Goal: Use online tool/utility: Utilize a website feature to perform a specific function

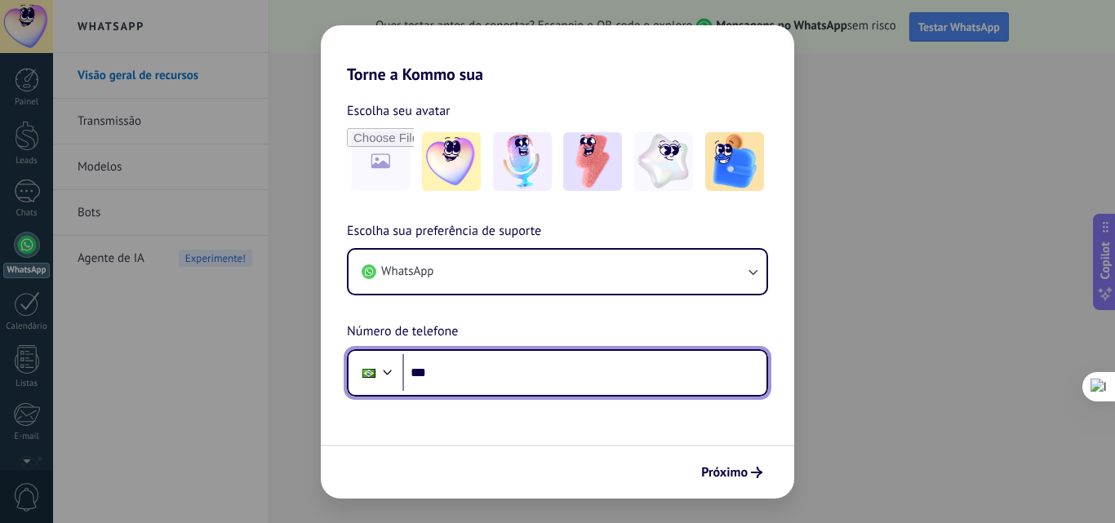
click at [482, 371] on input "***" at bounding box center [584, 373] width 364 height 38
type input "**********"
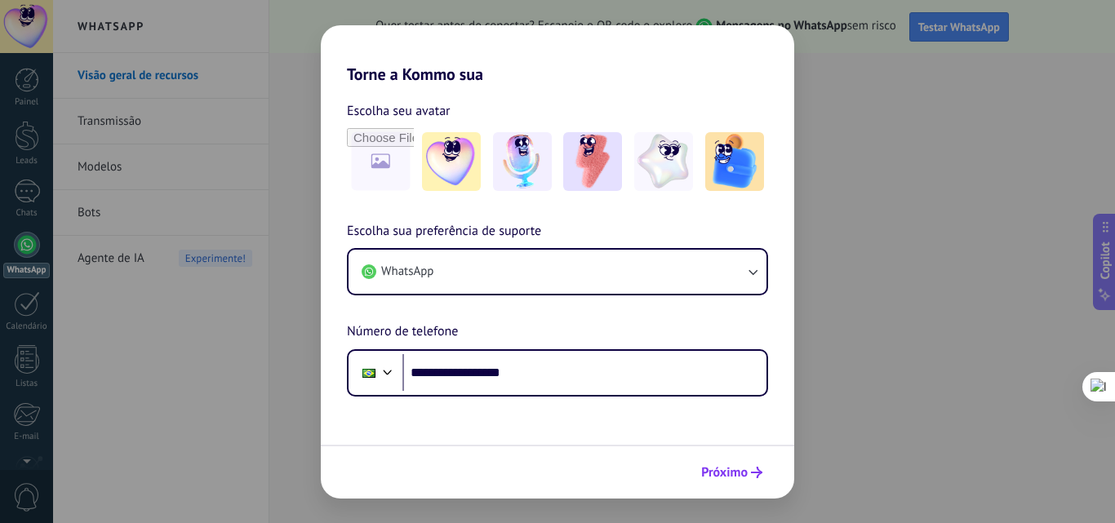
click at [724, 469] on span "Próximo" at bounding box center [724, 472] width 47 height 11
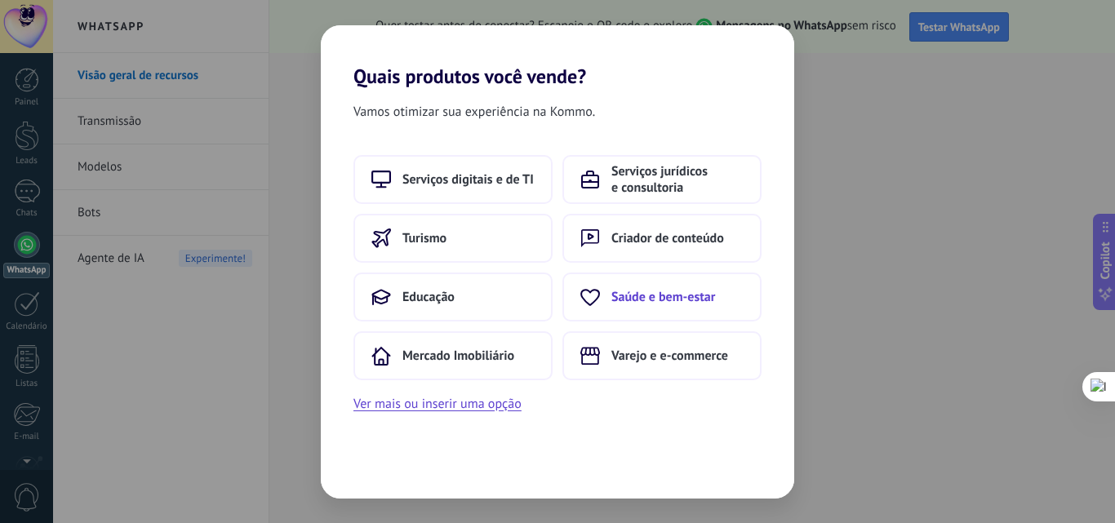
click at [673, 304] on span "Saúde e bem-estar" at bounding box center [663, 297] width 104 height 16
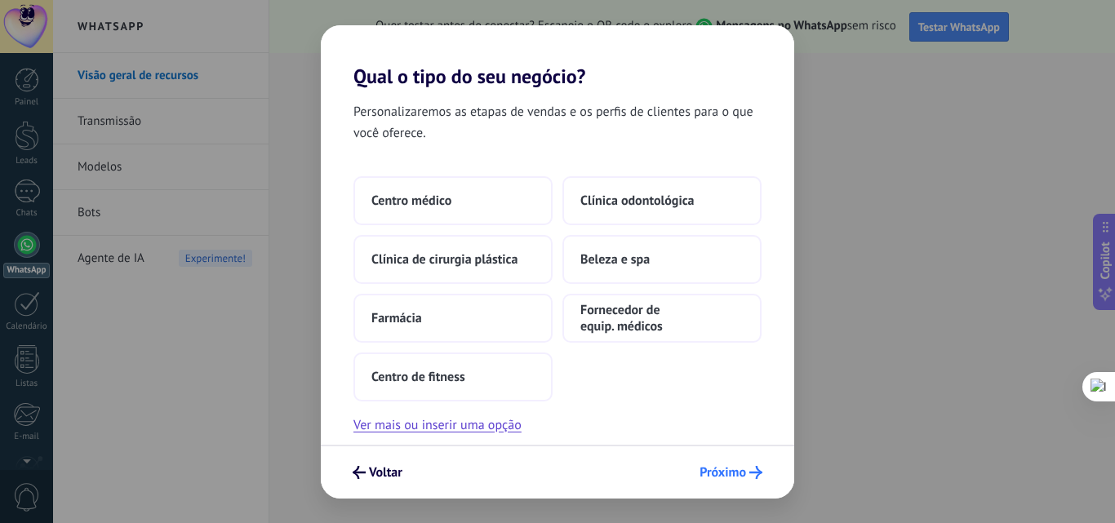
click at [718, 468] on span "Próximo" at bounding box center [722, 472] width 47 height 11
click at [744, 473] on span "Próximo" at bounding box center [722, 472] width 47 height 11
click at [412, 431] on button "Ver mais ou inserir uma opção" at bounding box center [437, 425] width 168 height 21
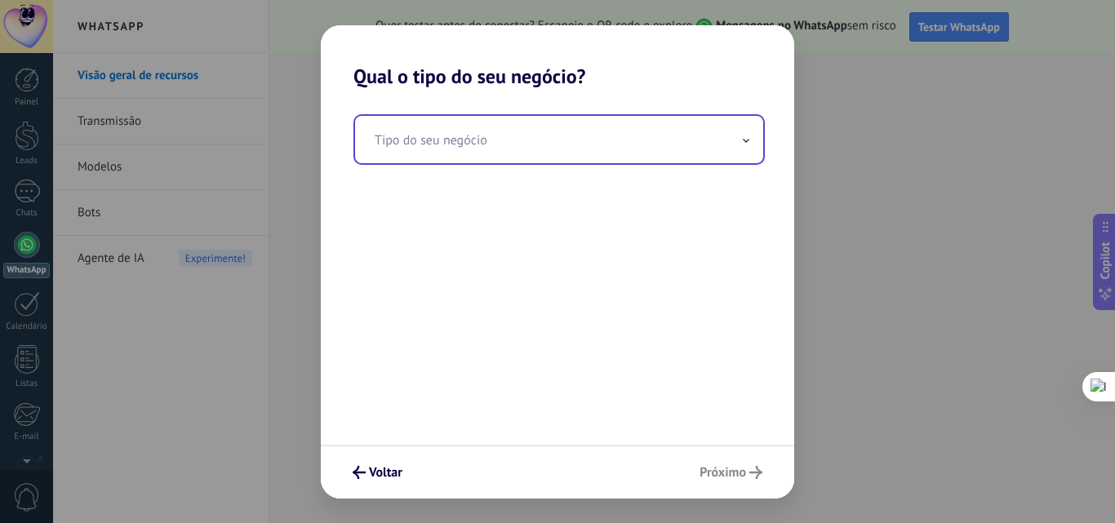
click at [728, 142] on input "text" at bounding box center [559, 139] width 408 height 47
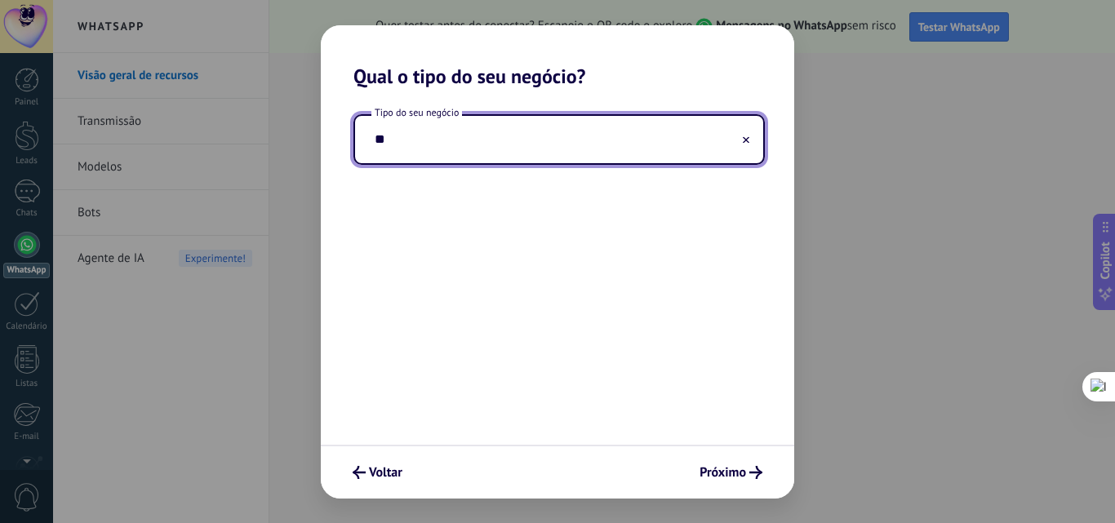
type input "*"
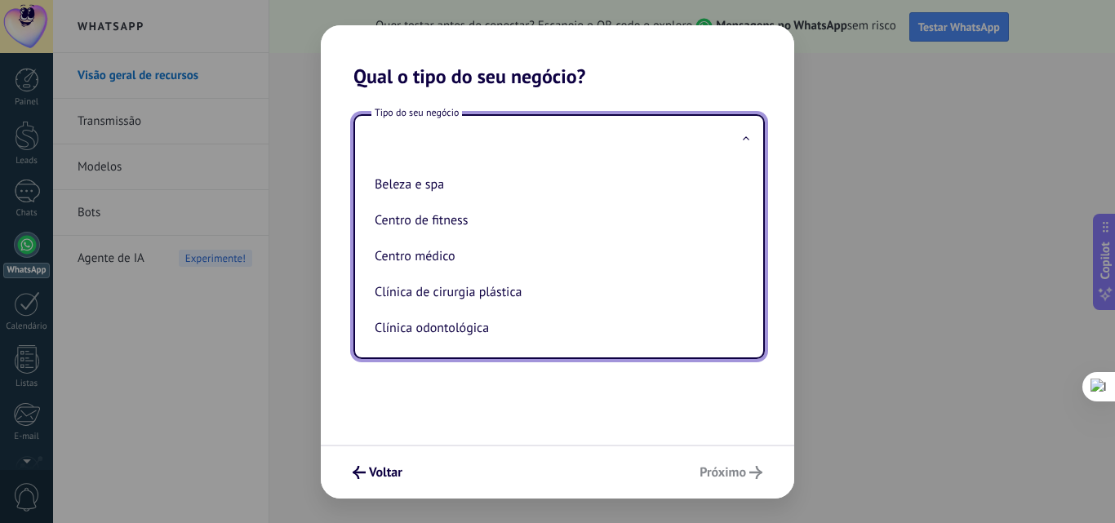
click at [595, 389] on div "Tipo do seu negócio Beleza e spa Centro de fitness Centro médico Clínica de cir…" at bounding box center [557, 266] width 473 height 357
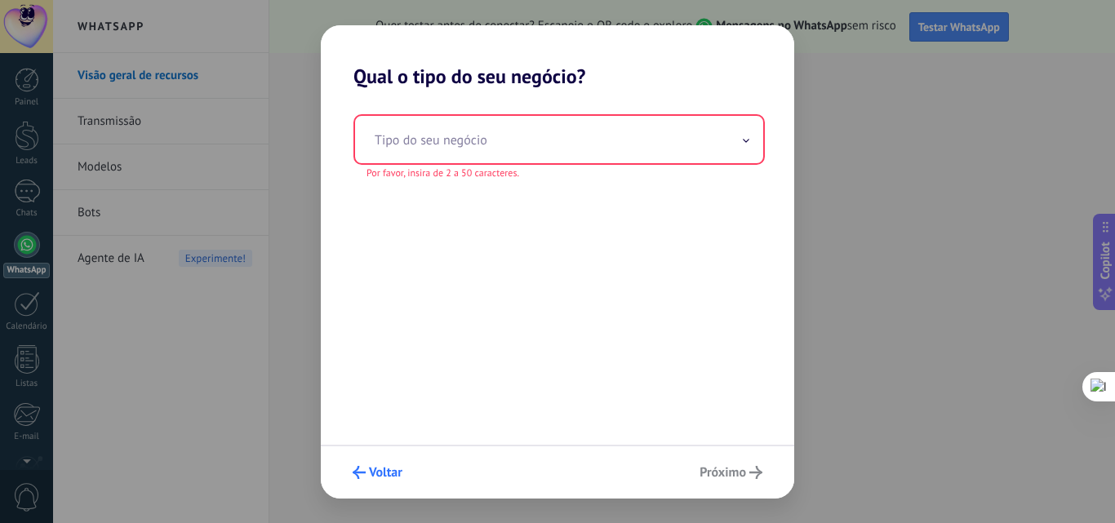
click at [376, 470] on span "Voltar" at bounding box center [385, 472] width 33 height 11
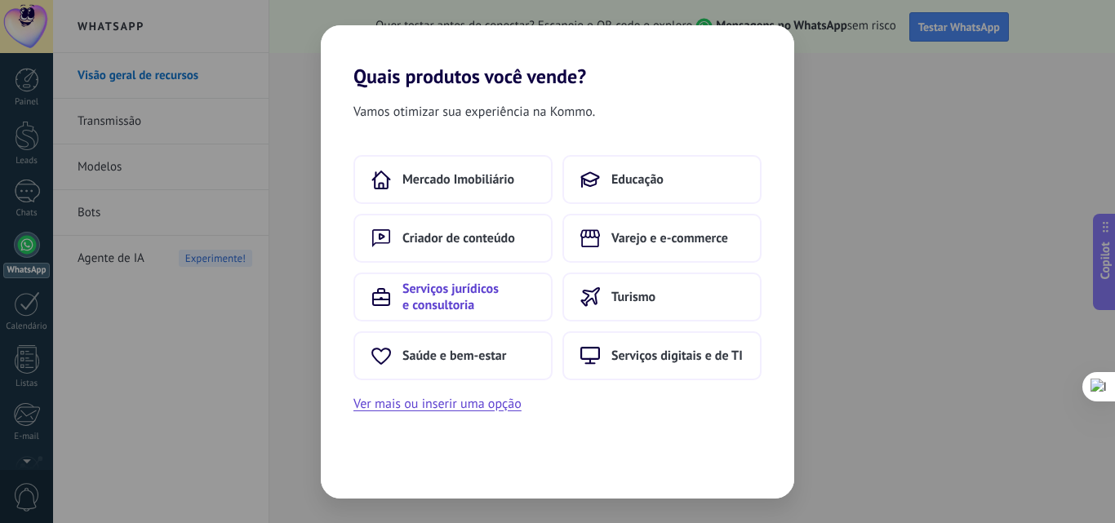
click at [469, 300] on span "Serviços jurídicos e consultoria" at bounding box center [468, 297] width 132 height 33
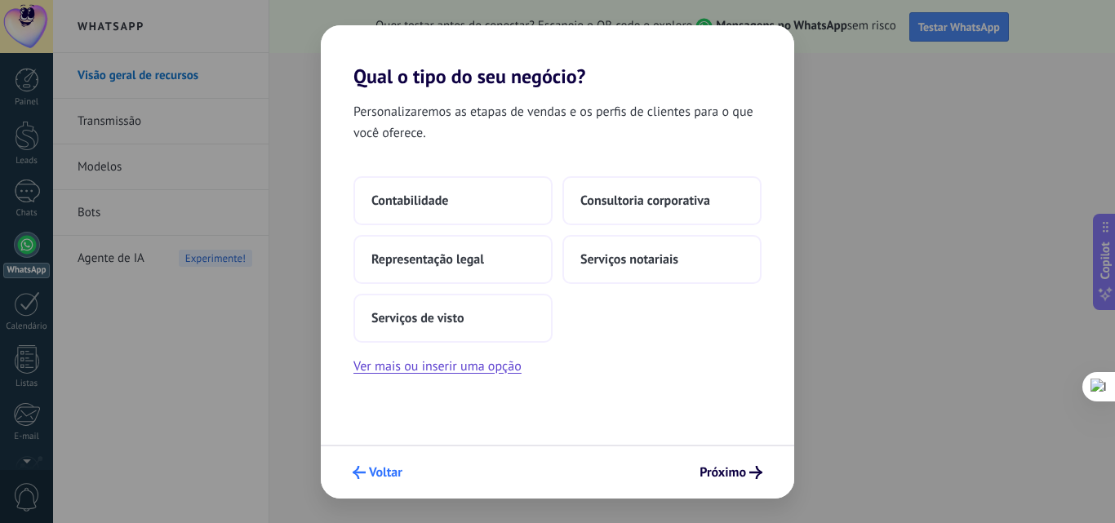
click at [385, 474] on span "Voltar" at bounding box center [385, 472] width 33 height 11
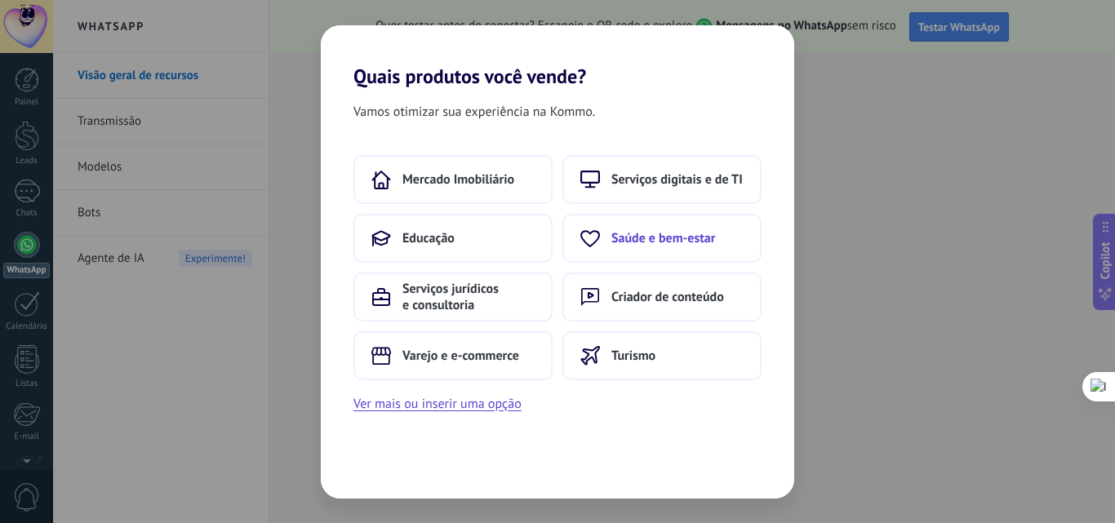
click at [655, 232] on span "Saúde e bem-estar" at bounding box center [663, 238] width 104 height 16
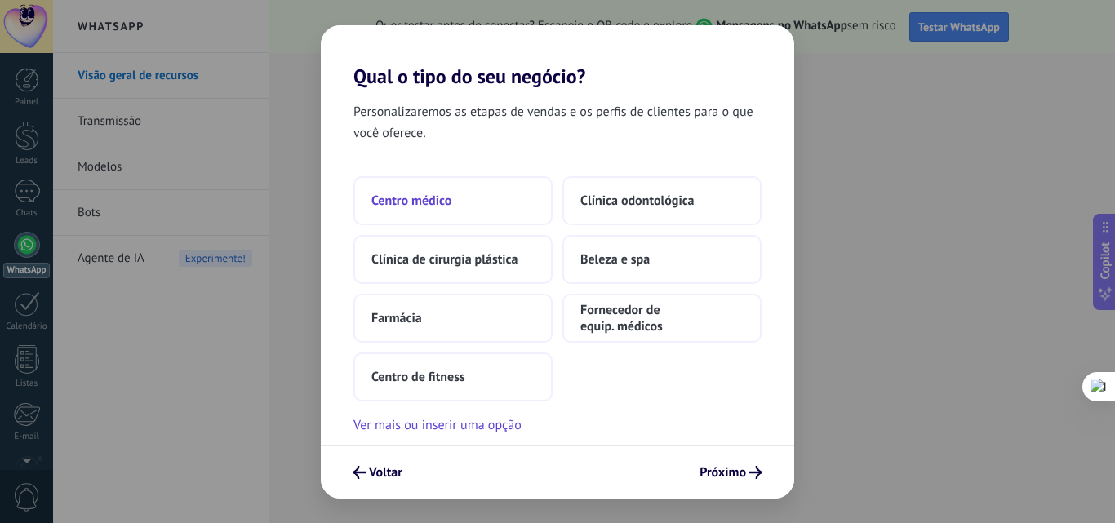
click at [392, 198] on span "Centro médico" at bounding box center [411, 201] width 80 height 16
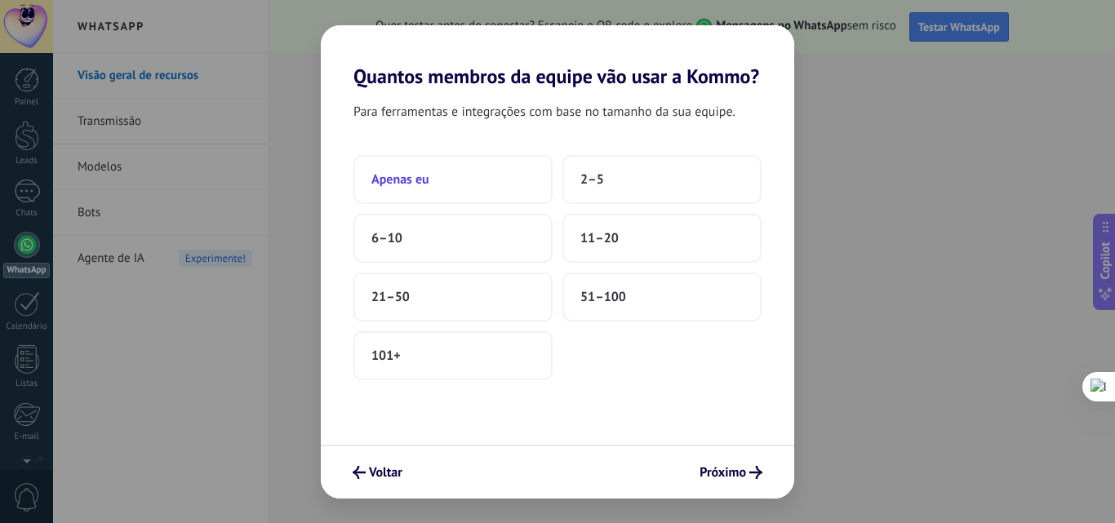
click at [390, 183] on span "Apenas eu" at bounding box center [400, 179] width 58 height 16
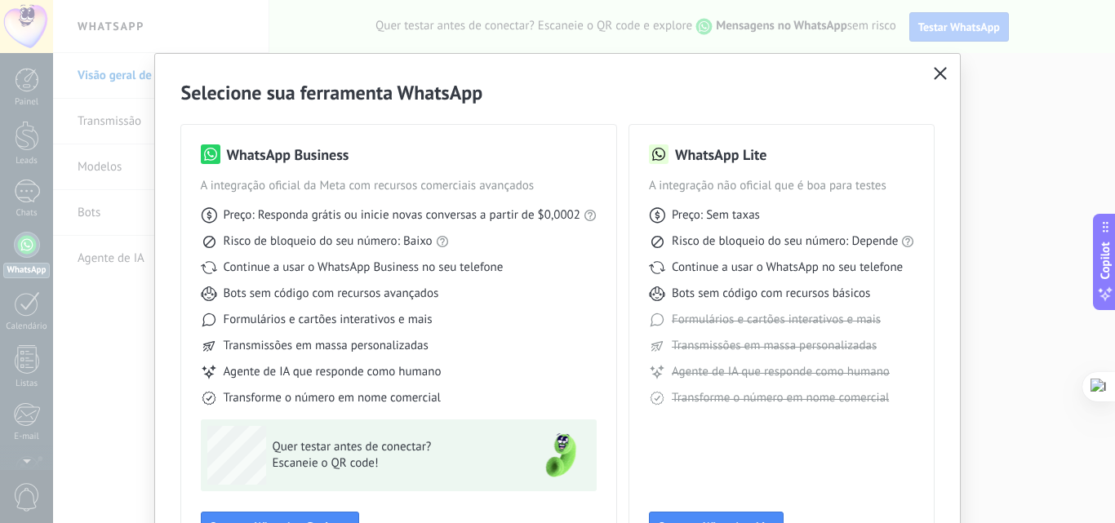
click at [934, 72] on icon "button" at bounding box center [940, 73] width 13 height 13
